Goal: Check status: Check status

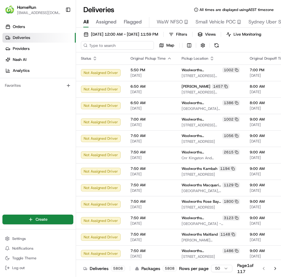
click at [107, 50] on input at bounding box center [117, 45] width 73 height 9
paste input "265486312"
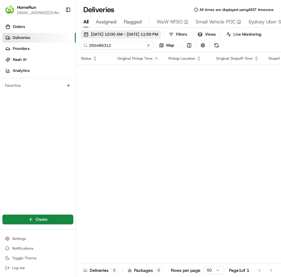
type input "265486312"
click at [158, 35] on span "[DATE] 12:00 AM - [DATE] 11:59 PM" at bounding box center [124, 34] width 67 height 5
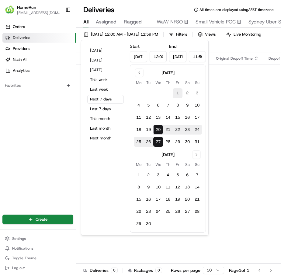
click at [178, 91] on button "1" at bounding box center [178, 93] width 10 height 10
type input "Aug 1, 2025"
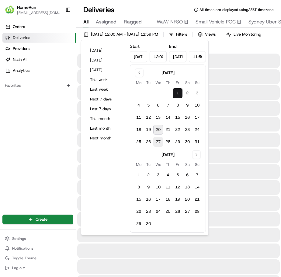
click at [163, 139] on button "27" at bounding box center [158, 142] width 10 height 10
type input "[DATE]"
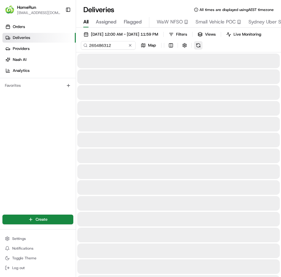
click at [199, 50] on button at bounding box center [198, 45] width 9 height 9
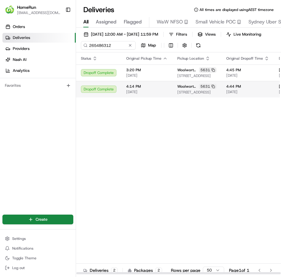
click at [134, 94] on span "[DATE]" at bounding box center [146, 91] width 41 height 5
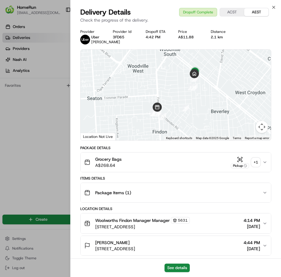
click at [258, 162] on div "+ 1" at bounding box center [256, 162] width 9 height 9
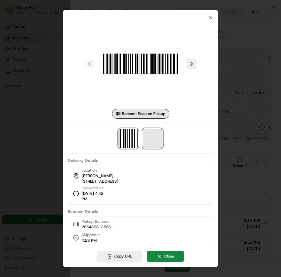
click at [155, 139] on span at bounding box center [152, 138] width 19 height 19
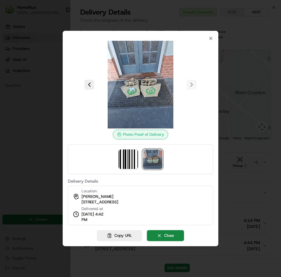
click at [52, 106] on div at bounding box center [140, 138] width 281 height 277
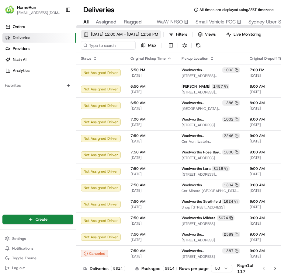
click at [139, 38] on button "[DATE] 12:00 AM - [DATE] 11:59 PM" at bounding box center [121, 34] width 80 height 9
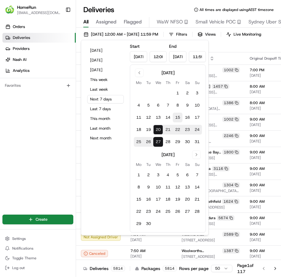
click at [178, 114] on button "15" at bounding box center [178, 118] width 10 height 10
type input "[DATE]"
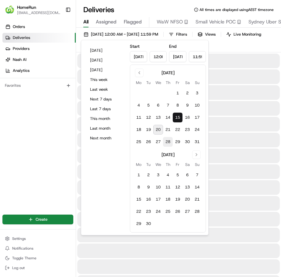
click at [167, 143] on button "28" at bounding box center [168, 142] width 10 height 10
type input "[DATE]"
click at [233, 128] on div at bounding box center [178, 124] width 203 height 15
